Goal: Navigation & Orientation: Understand site structure

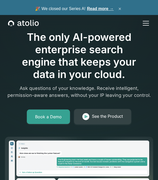
click at [122, 8] on button "×" at bounding box center [120, 9] width 6 height 6
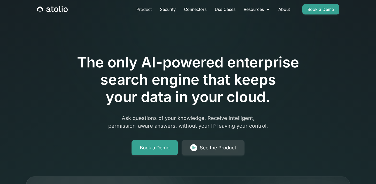
click at [140, 10] on link "Product" at bounding box center [144, 9] width 24 height 10
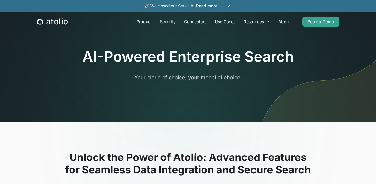
click at [167, 22] on link "Security" at bounding box center [168, 22] width 24 height 10
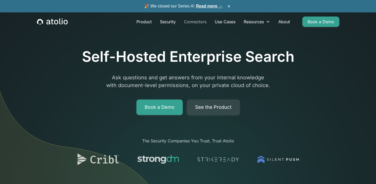
click at [189, 22] on link "Connectors" at bounding box center [195, 22] width 31 height 10
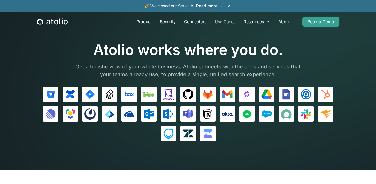
click at [231, 24] on link "Use Cases" at bounding box center [225, 22] width 29 height 10
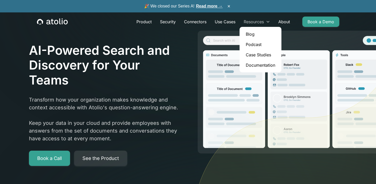
click at [257, 22] on div "Resources" at bounding box center [254, 22] width 20 height 6
click at [252, 33] on link "Blog" at bounding box center [261, 34] width 38 height 10
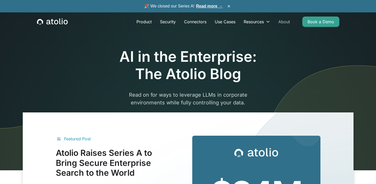
click at [281, 21] on link "About" at bounding box center [284, 22] width 20 height 10
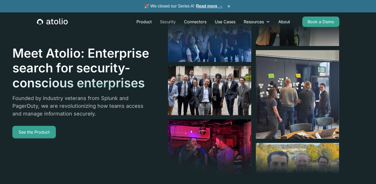
click at [166, 22] on link "Security" at bounding box center [168, 22] width 24 height 10
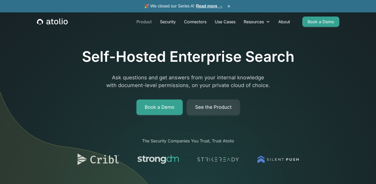
click at [149, 24] on link "Product" at bounding box center [144, 22] width 24 height 10
